Goal: Information Seeking & Learning: Learn about a topic

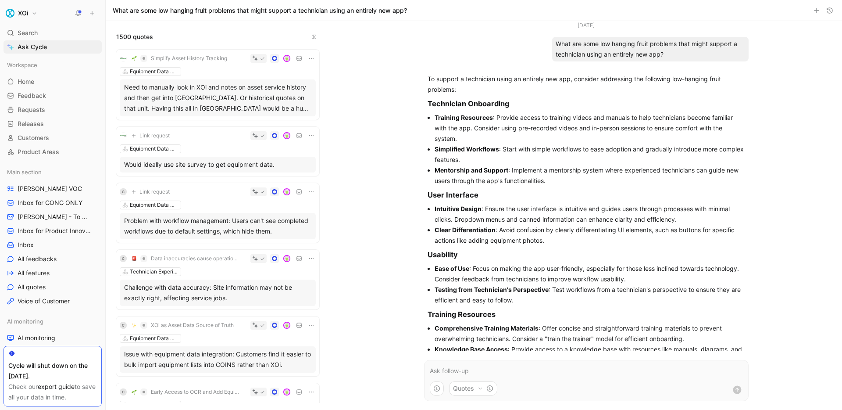
scroll to position [316, 0]
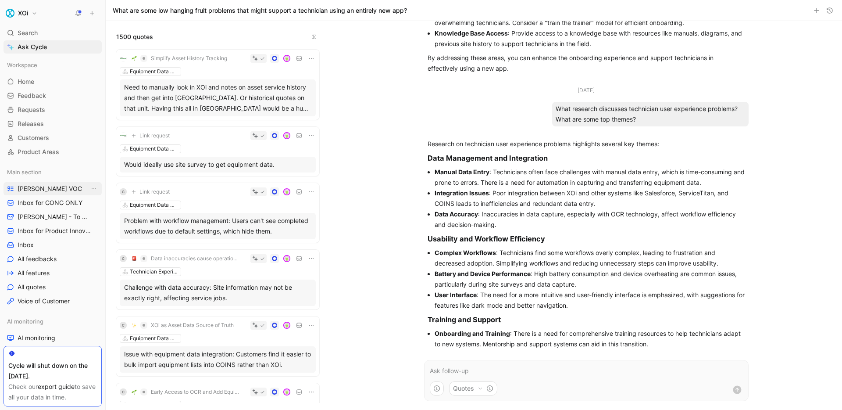
click at [33, 186] on span "[PERSON_NAME] VOC" at bounding box center [50, 188] width 64 height 9
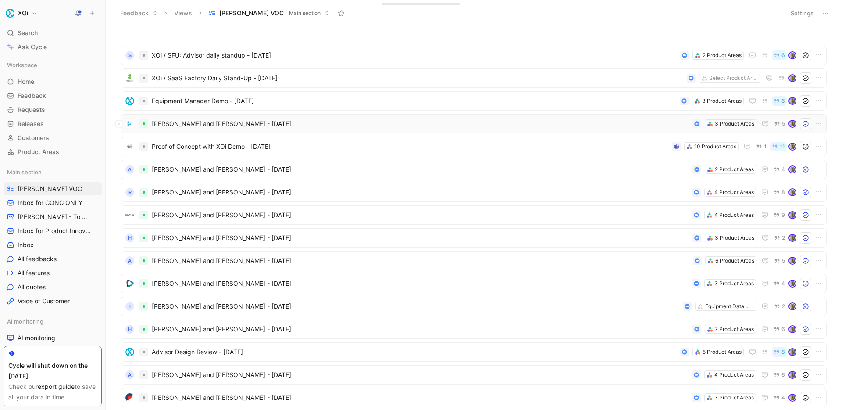
click at [189, 120] on span "[PERSON_NAME] and [PERSON_NAME] - [DATE]" at bounding box center [420, 123] width 537 height 11
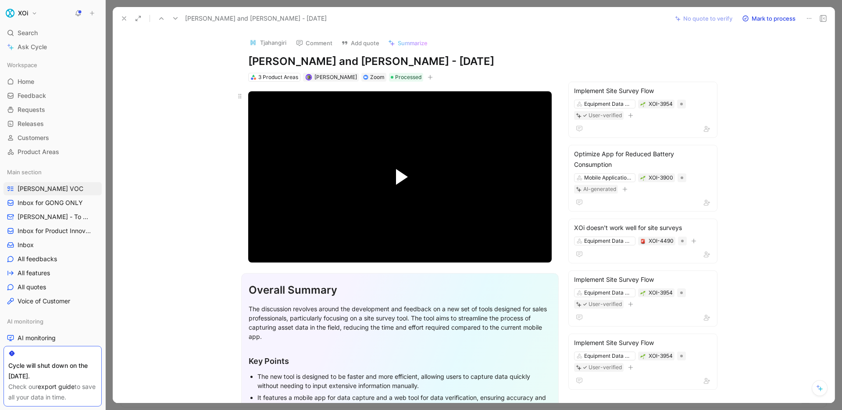
click at [396, 173] on span "Video Player" at bounding box center [402, 177] width 12 height 16
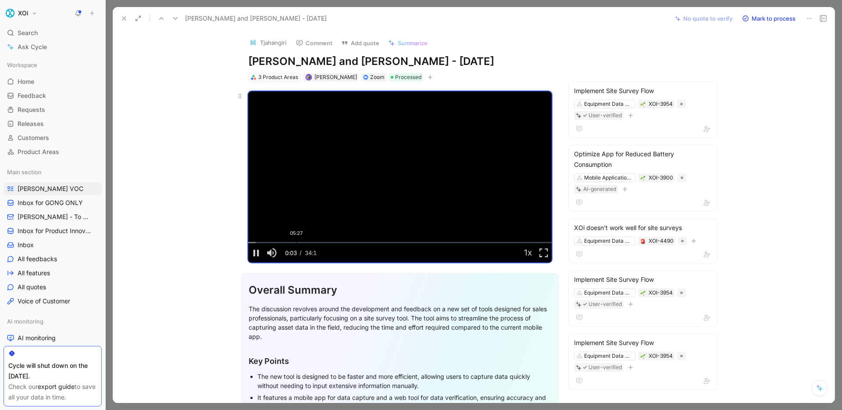
click at [297, 242] on div "05:27" at bounding box center [297, 242] width 0 height 1
click at [313, 246] on div "Pause Mute Current Time 5:29 / Duration 34:19 Loaded : 20.04% 07:35 05:29 Strea…" at bounding box center [400, 252] width 304 height 19
click at [328, 242] on div "Loaded : 27.26% 08:46 07:35" at bounding box center [400, 242] width 304 height 1
click at [353, 242] on div "Loaded : 32.84% 12:09 09:20" at bounding box center [400, 242] width 304 height 1
click at [344, 242] on div "Loaded : 41.67% 11:09 12:10" at bounding box center [400, 242] width 304 height 1
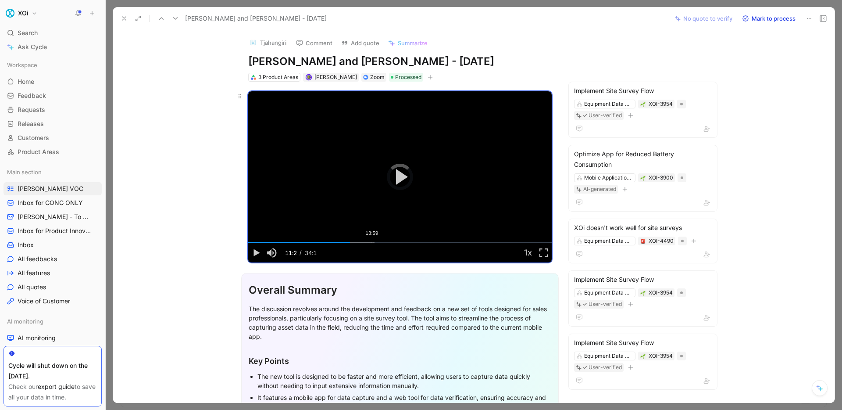
click at [370, 242] on div "Loaded : 41.67% 13:59 11:29" at bounding box center [400, 242] width 304 height 1
click at [394, 242] on div "Loaded : 47.05% 16:48 14:03" at bounding box center [400, 242] width 304 height 1
click at [423, 243] on div "Loaded : 57.33% 20:02 17:52" at bounding box center [400, 242] width 304 height 1
click at [127, 17] on icon at bounding box center [124, 18] width 7 height 7
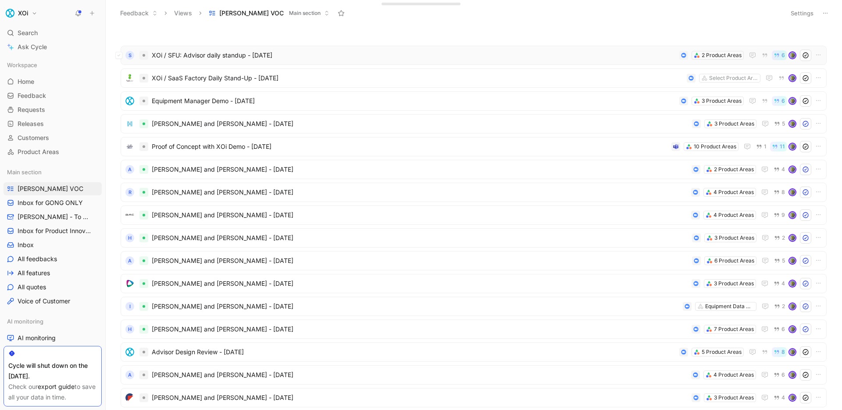
click at [313, 56] on span "XOi / SFU: Advisor daily standup - [DATE]" at bounding box center [414, 55] width 524 height 11
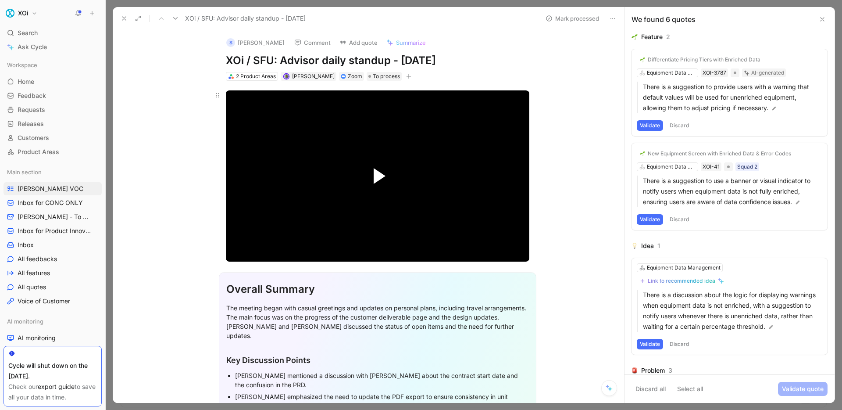
click at [374, 172] on span "Video Player" at bounding box center [380, 176] width 12 height 16
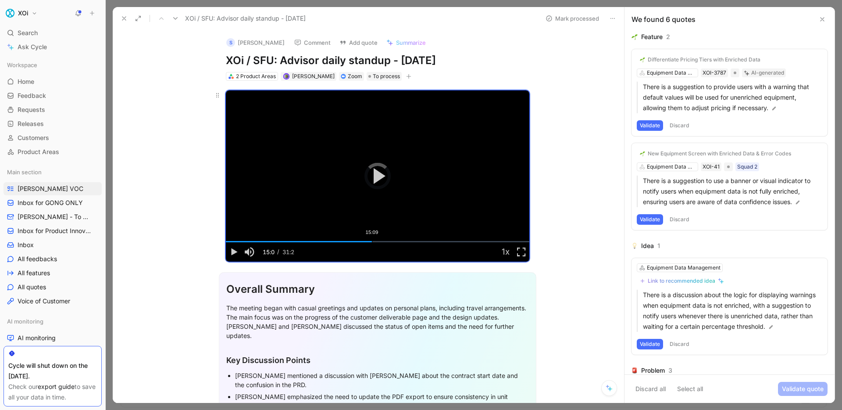
click at [369, 242] on div "Loaded : 2.78% 15:09 15:09" at bounding box center [378, 241] width 304 height 1
click at [124, 21] on icon at bounding box center [124, 18] width 7 height 7
